Goal: Transaction & Acquisition: Download file/media

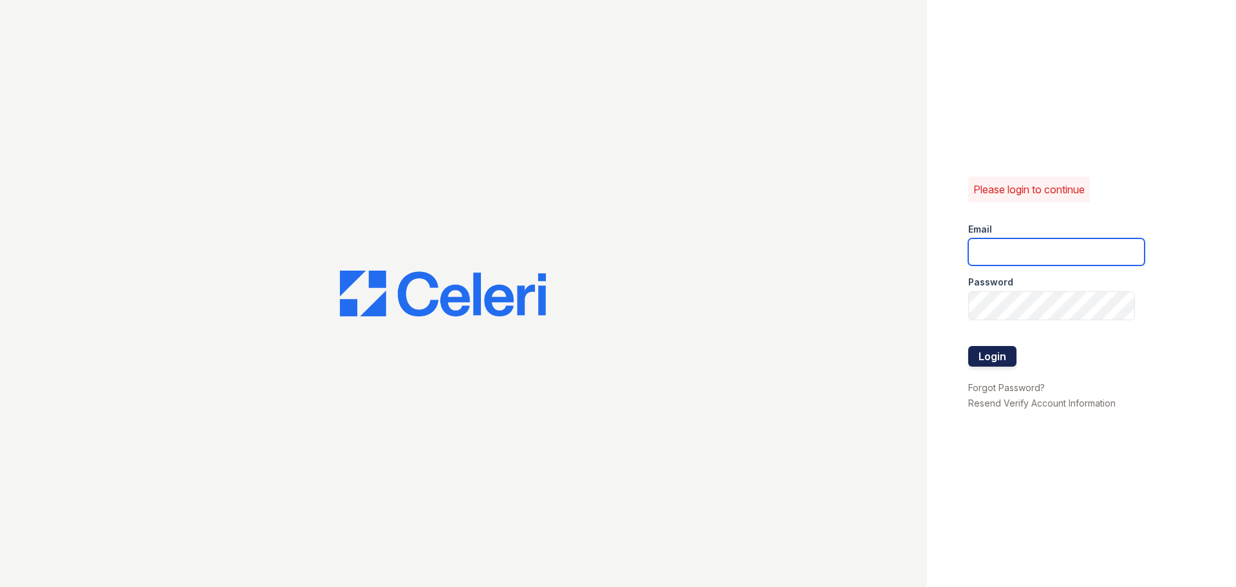
type input "spuga@trinity-pm.com"
click at [1017, 359] on button "Login" at bounding box center [992, 356] width 48 height 21
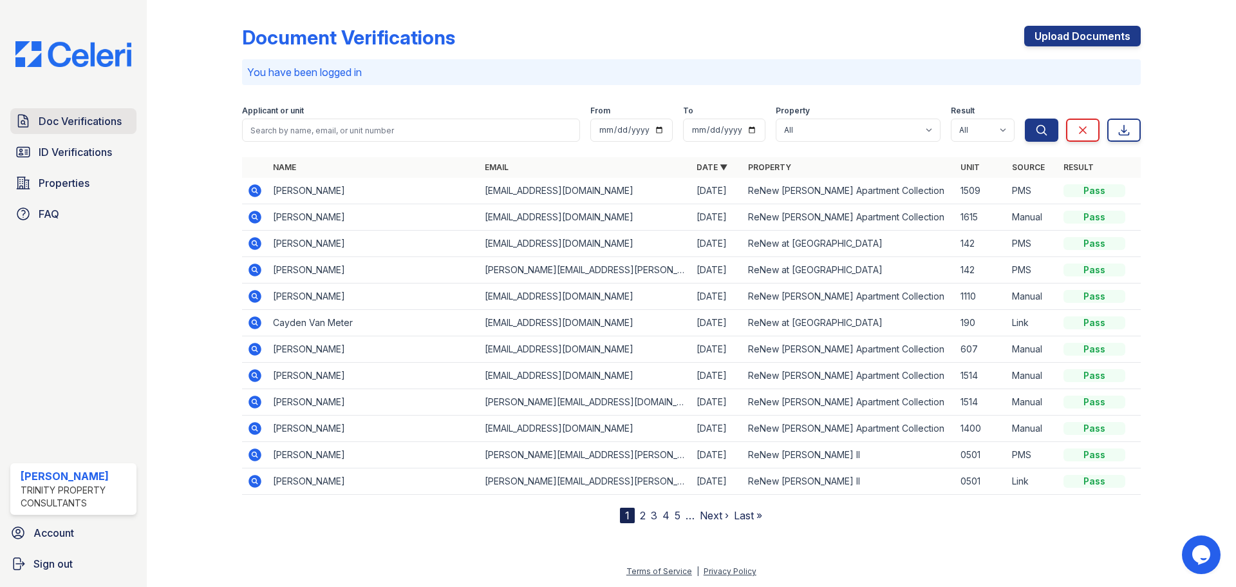
click at [86, 129] on span "Doc Verifications" at bounding box center [80, 120] width 83 height 15
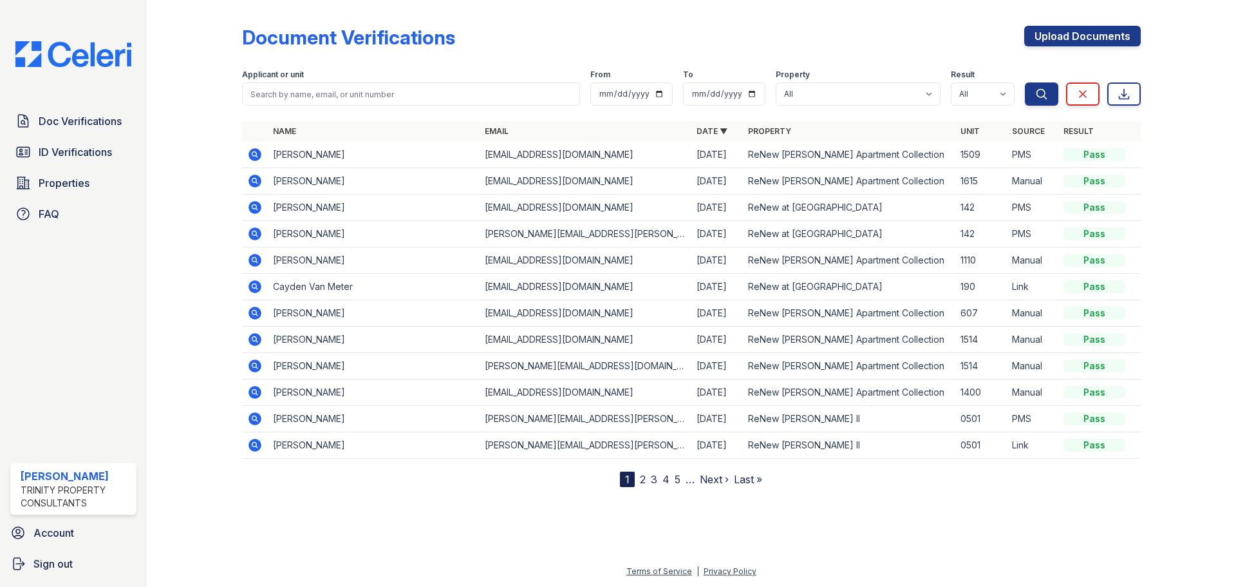
click at [261, 240] on icon at bounding box center [255, 233] width 13 height 13
